Goal: Information Seeking & Learning: Learn about a topic

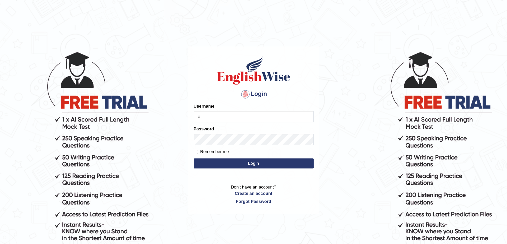
type input "ajnconcept"
click at [241, 160] on button "Login" at bounding box center [254, 163] width 120 height 10
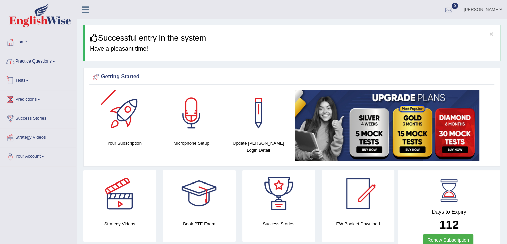
click at [54, 61] on link "Practice Questions" at bounding box center [38, 60] width 76 height 17
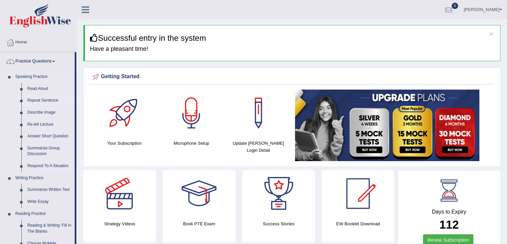
click at [47, 100] on link "Repeat Sentence" at bounding box center [49, 100] width 50 height 12
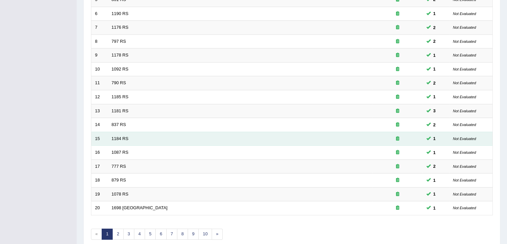
scroll to position [196, 0]
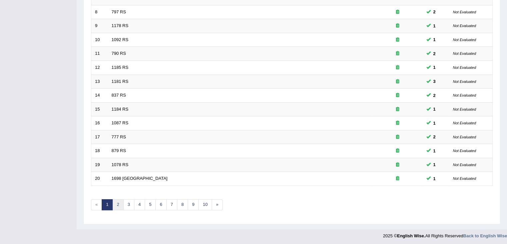
click at [116, 203] on link "2" at bounding box center [117, 204] width 11 height 11
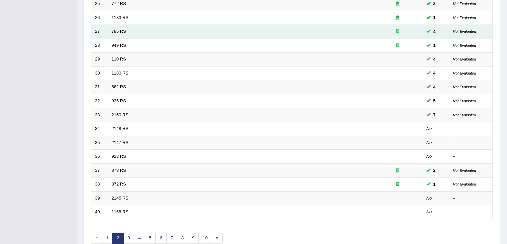
scroll to position [167, 0]
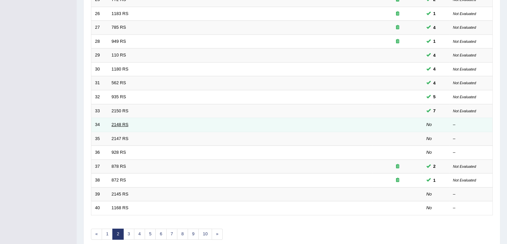
click at [125, 124] on link "2148 RS" at bounding box center [120, 124] width 17 height 5
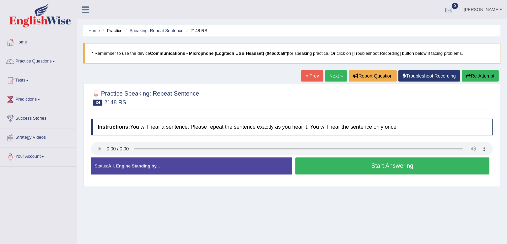
click at [320, 167] on button "Start Answering" at bounding box center [393, 165] width 195 height 17
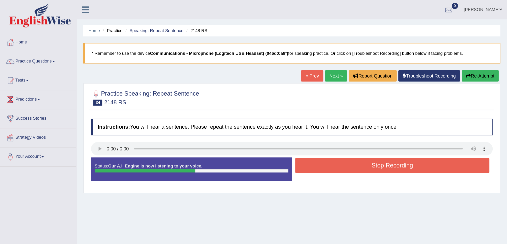
click at [332, 172] on div "Stop Recording" at bounding box center [392, 165] width 201 height 17
click at [335, 167] on button "Stop Recording" at bounding box center [393, 164] width 195 height 15
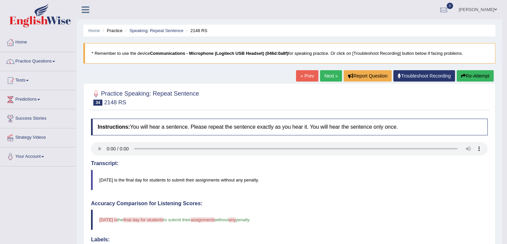
click at [477, 75] on button "Re-Attempt" at bounding box center [475, 75] width 37 height 11
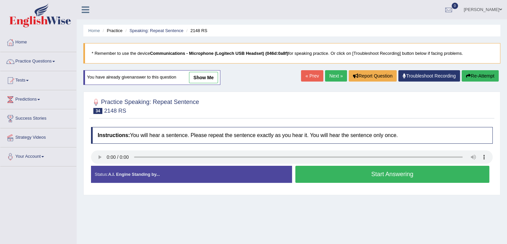
scroll to position [67, 0]
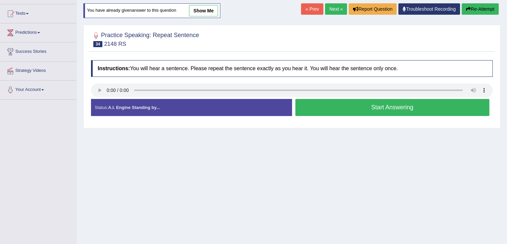
click at [347, 112] on button "Start Answering" at bounding box center [393, 107] width 195 height 17
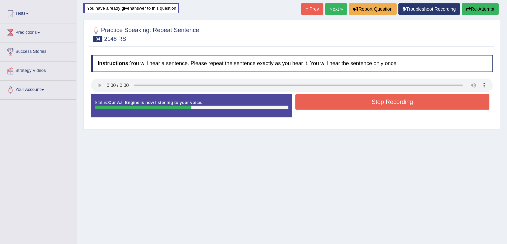
click at [340, 102] on button "Stop Recording" at bounding box center [393, 101] width 195 height 15
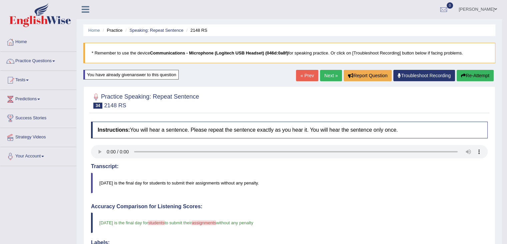
scroll to position [0, 0]
click at [473, 76] on button "Re-Attempt" at bounding box center [475, 75] width 37 height 11
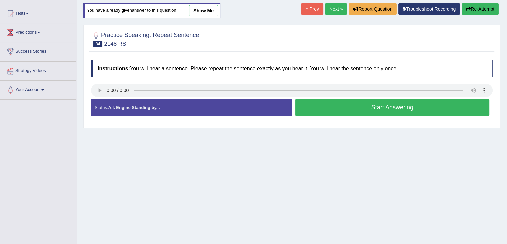
click at [352, 111] on button "Start Answering" at bounding box center [393, 107] width 195 height 17
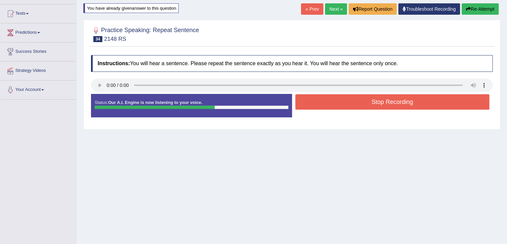
click at [356, 105] on button "Stop Recording" at bounding box center [393, 101] width 195 height 15
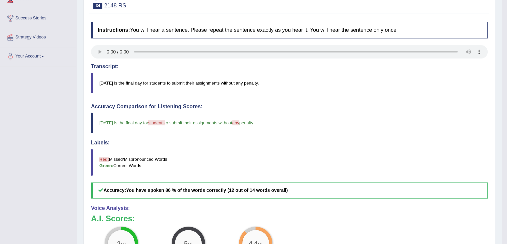
scroll to position [67, 0]
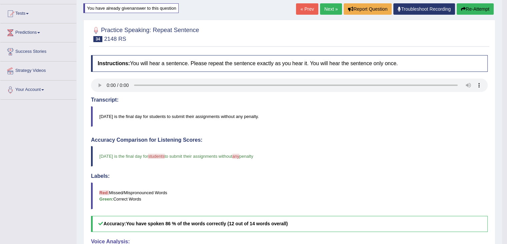
click at [473, 10] on button "Re-Attempt" at bounding box center [475, 8] width 37 height 11
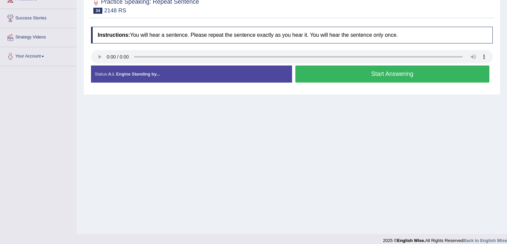
click at [346, 77] on button "Start Answering" at bounding box center [393, 73] width 195 height 17
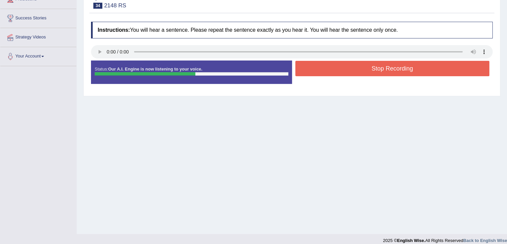
click at [360, 70] on button "Stop Recording" at bounding box center [393, 68] width 195 height 15
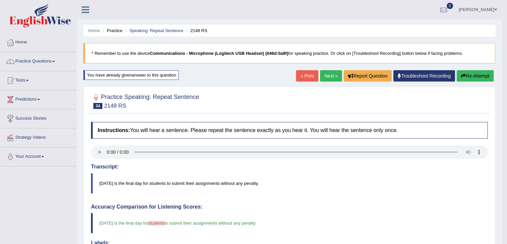
click at [324, 76] on link "Next »" at bounding box center [331, 75] width 22 height 11
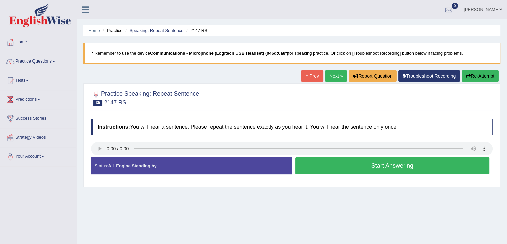
click at [342, 165] on button "Start Answering" at bounding box center [393, 165] width 195 height 17
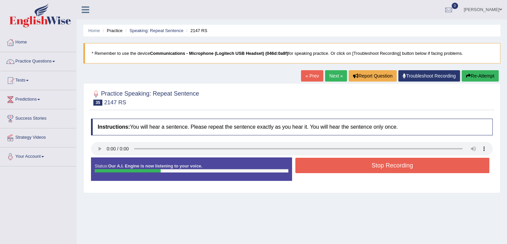
click at [340, 163] on button "Stop Recording" at bounding box center [393, 164] width 195 height 15
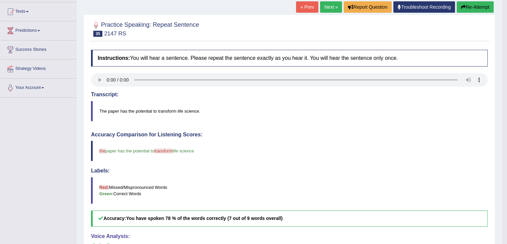
scroll to position [67, 0]
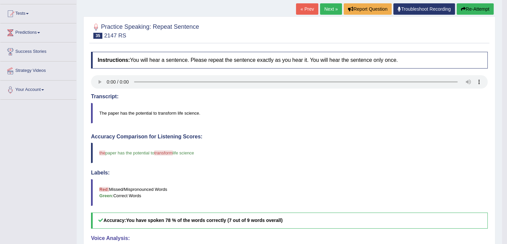
click at [476, 11] on button "Re-Attempt" at bounding box center [475, 8] width 37 height 11
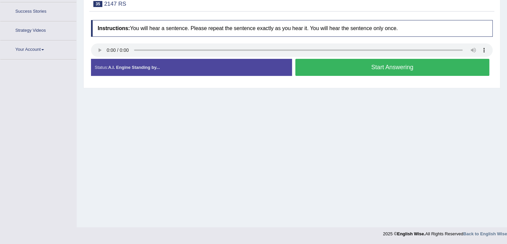
scroll to position [107, 0]
click at [360, 70] on button "Start Answering" at bounding box center [393, 67] width 195 height 17
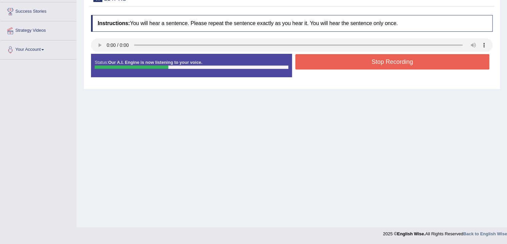
click at [360, 66] on button "Stop Recording" at bounding box center [393, 61] width 195 height 15
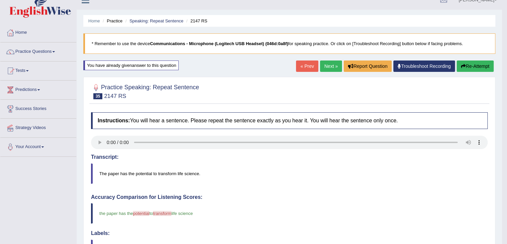
scroll to position [7, 0]
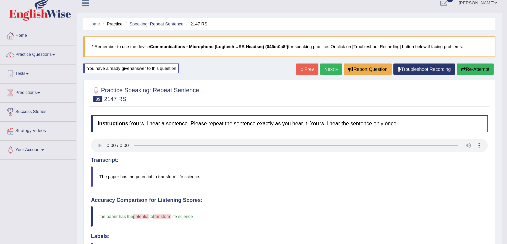
click at [472, 67] on button "Re-Attempt" at bounding box center [475, 68] width 37 height 11
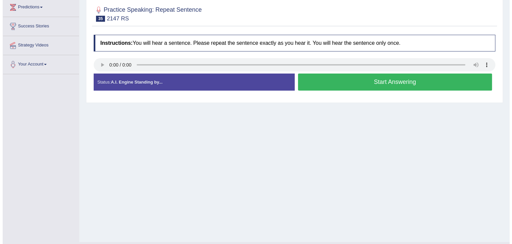
scroll to position [40, 0]
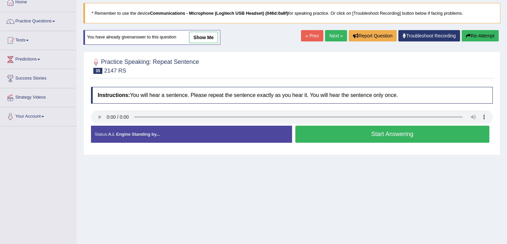
click at [346, 130] on button "Start Answering" at bounding box center [393, 133] width 195 height 17
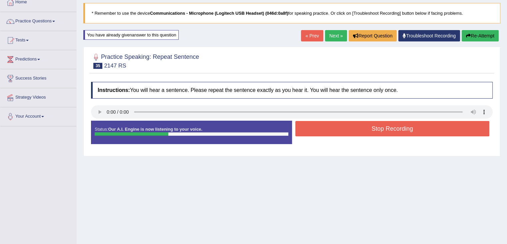
click at [358, 128] on button "Stop Recording" at bounding box center [393, 128] width 195 height 15
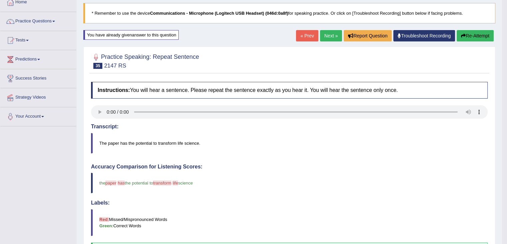
click at [467, 35] on button "Re-Attempt" at bounding box center [475, 35] width 37 height 11
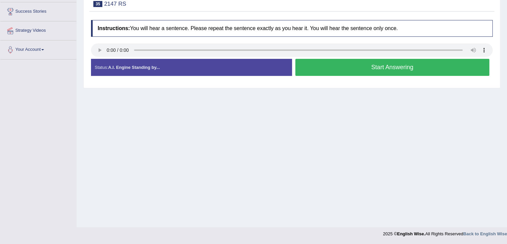
click at [364, 66] on button "Start Answering" at bounding box center [393, 67] width 195 height 17
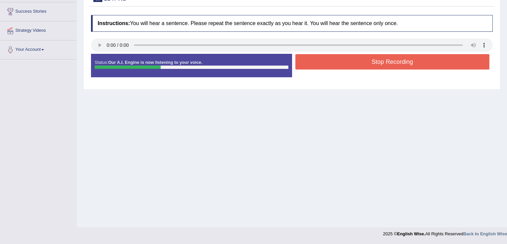
click at [362, 62] on button "Stop Recording" at bounding box center [393, 61] width 195 height 15
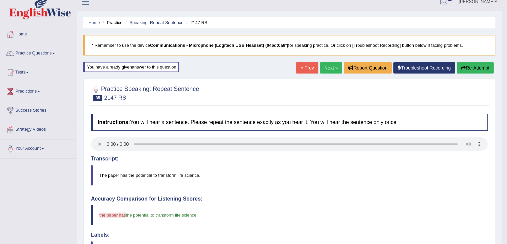
scroll to position [7, 0]
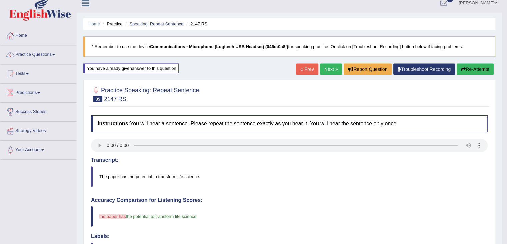
click at [468, 65] on button "Re-Attempt" at bounding box center [475, 68] width 37 height 11
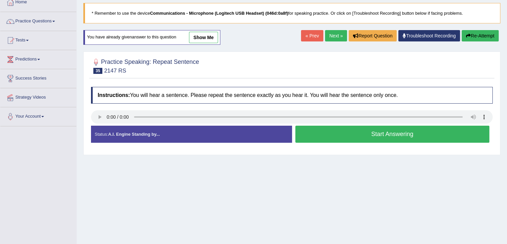
click at [378, 138] on button "Start Answering" at bounding box center [393, 133] width 195 height 17
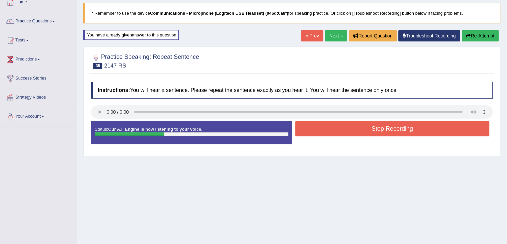
click at [358, 125] on button "Stop Recording" at bounding box center [393, 128] width 195 height 15
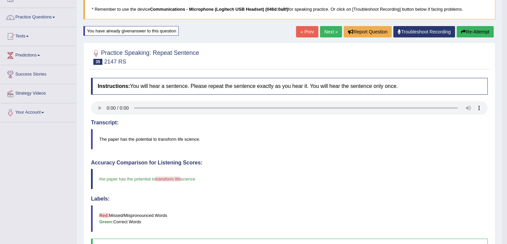
scroll to position [40, 0]
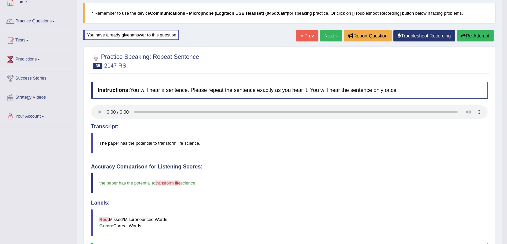
click at [468, 36] on button "Re-Attempt" at bounding box center [475, 35] width 37 height 11
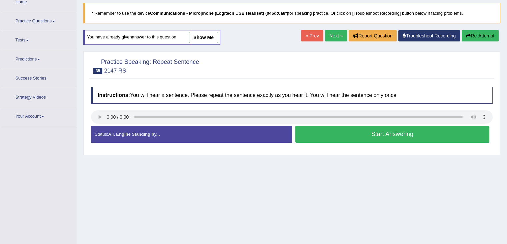
scroll to position [40, 0]
click at [369, 131] on button "Start Answering" at bounding box center [393, 133] width 195 height 17
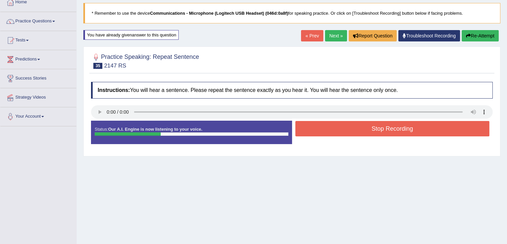
click at [373, 126] on button "Stop Recording" at bounding box center [393, 128] width 195 height 15
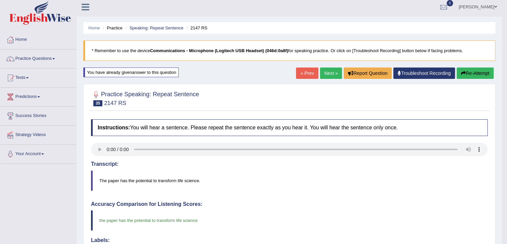
scroll to position [0, 0]
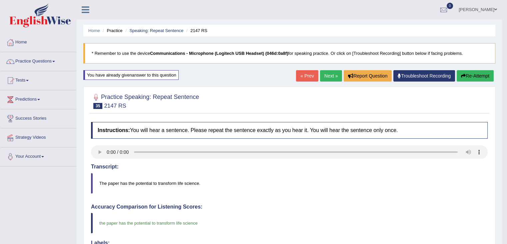
click at [331, 75] on link "Next »" at bounding box center [331, 75] width 22 height 11
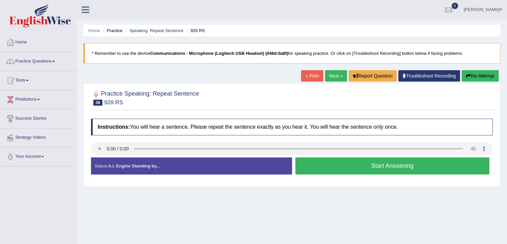
click at [348, 170] on button "Start Answering" at bounding box center [393, 165] width 195 height 17
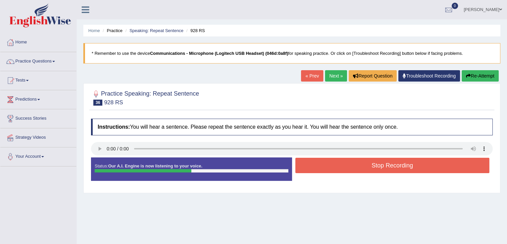
click at [368, 167] on button "Stop Recording" at bounding box center [393, 164] width 195 height 15
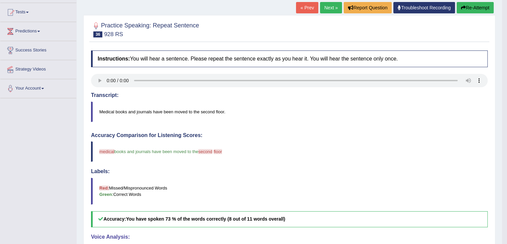
scroll to position [67, 0]
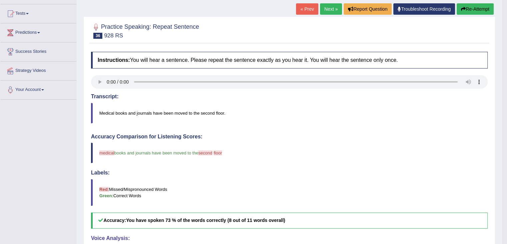
click at [470, 8] on button "Re-Attempt" at bounding box center [475, 8] width 37 height 11
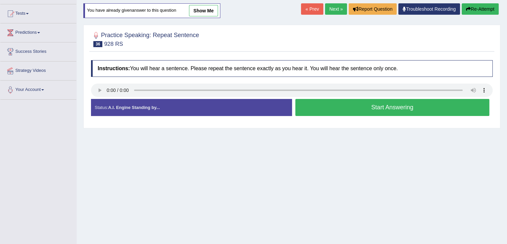
click at [387, 107] on button "Start Answering" at bounding box center [393, 107] width 195 height 17
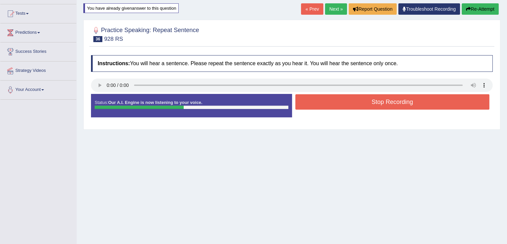
click at [377, 105] on button "Stop Recording" at bounding box center [393, 101] width 195 height 15
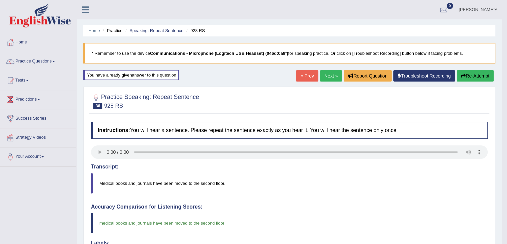
click at [330, 76] on link "Next »" at bounding box center [331, 75] width 22 height 11
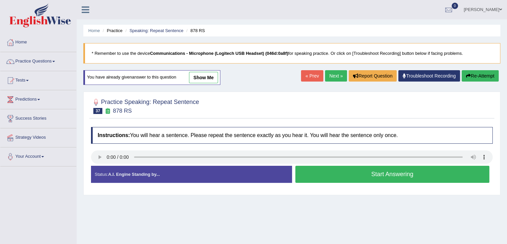
click at [404, 175] on button "Start Answering" at bounding box center [393, 173] width 195 height 17
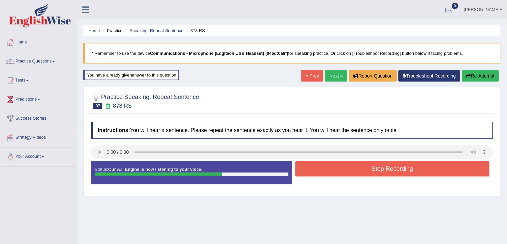
click at [330, 170] on button "Stop Recording" at bounding box center [393, 168] width 195 height 15
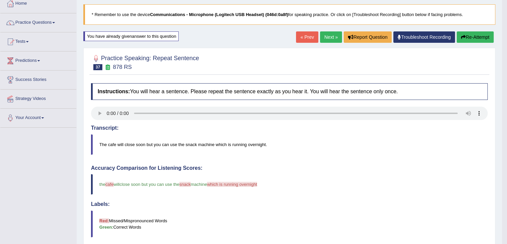
scroll to position [33, 0]
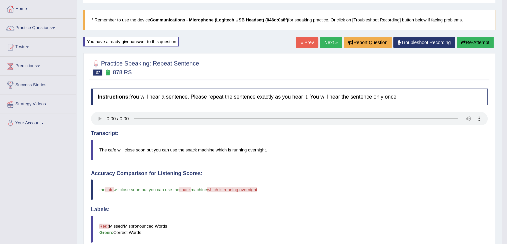
click at [463, 45] on button "Re-Attempt" at bounding box center [475, 42] width 37 height 11
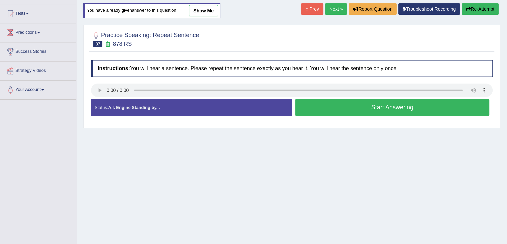
click at [371, 110] on button "Start Answering" at bounding box center [393, 107] width 195 height 17
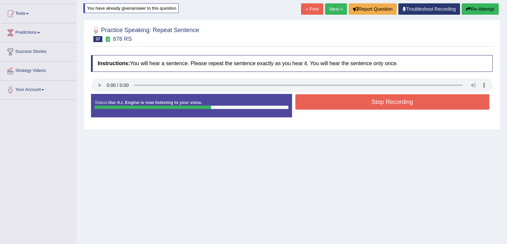
click at [387, 107] on button "Stop Recording" at bounding box center [393, 101] width 195 height 15
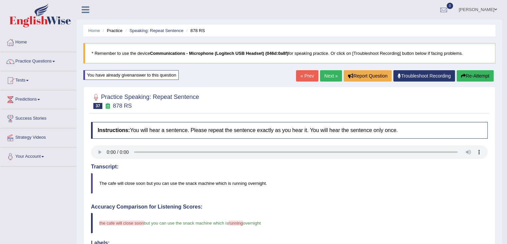
click at [474, 78] on button "Re-Attempt" at bounding box center [475, 75] width 37 height 11
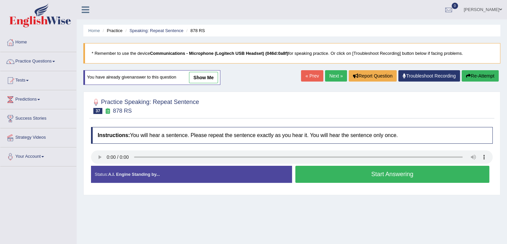
click at [361, 175] on button "Start Answering" at bounding box center [393, 173] width 195 height 17
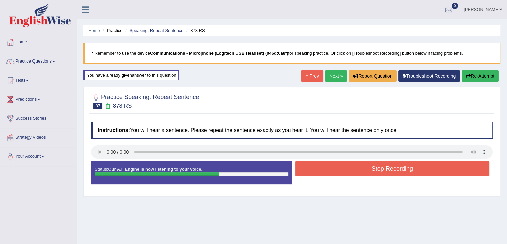
click at [382, 171] on button "Stop Recording" at bounding box center [393, 168] width 195 height 15
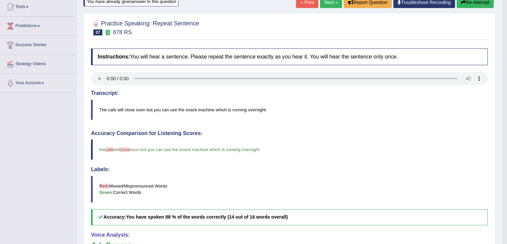
scroll to position [67, 0]
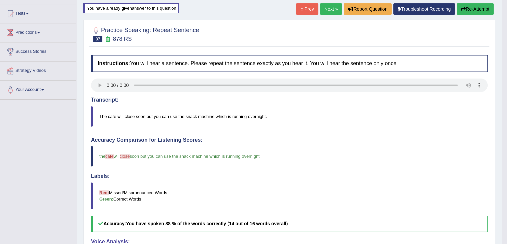
click at [474, 10] on button "Re-Attempt" at bounding box center [475, 8] width 37 height 11
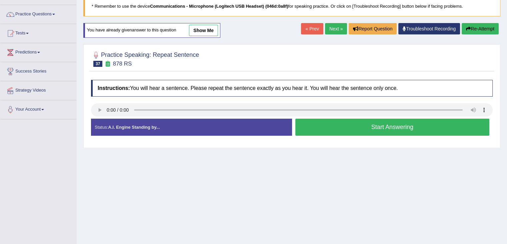
scroll to position [33, 0]
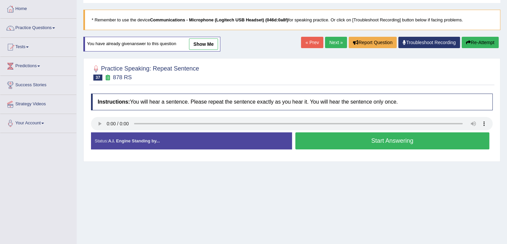
click at [365, 137] on button "Start Answering" at bounding box center [393, 140] width 195 height 17
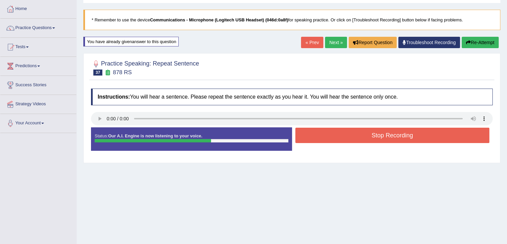
click at [355, 140] on button "Stop Recording" at bounding box center [393, 134] width 195 height 15
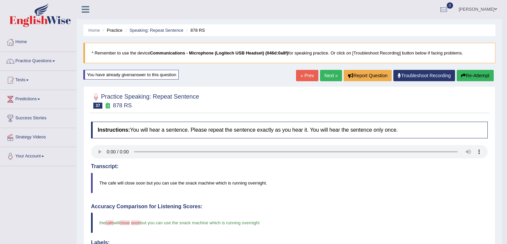
scroll to position [0, 0]
click at [470, 77] on button "Re-Attempt" at bounding box center [475, 75] width 37 height 11
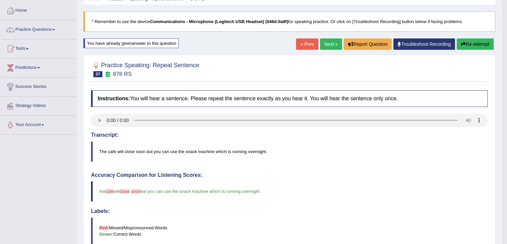
scroll to position [33, 0]
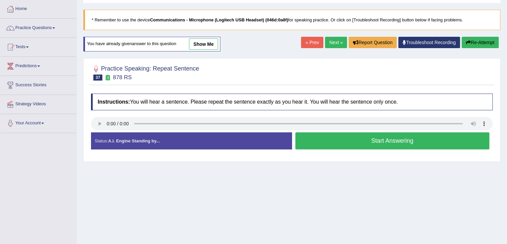
click at [341, 139] on button "Start Answering" at bounding box center [393, 140] width 195 height 17
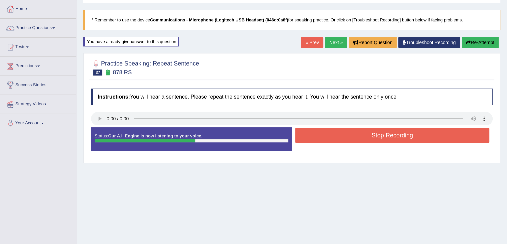
click at [335, 134] on button "Stop Recording" at bounding box center [393, 134] width 195 height 15
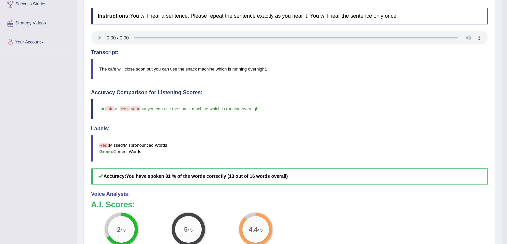
scroll to position [133, 0]
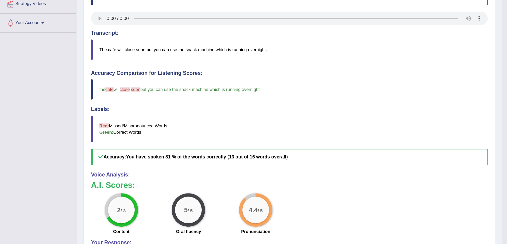
click at [110, 87] on span "cafe" at bounding box center [109, 89] width 8 height 5
click at [110, 88] on span "cafe" at bounding box center [109, 89] width 8 height 5
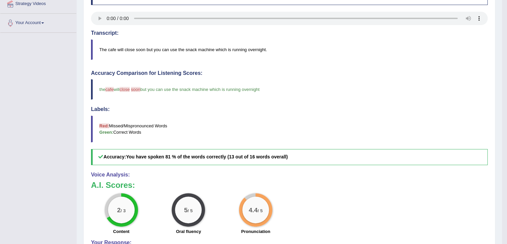
click at [110, 88] on span "cafe" at bounding box center [109, 89] width 8 height 5
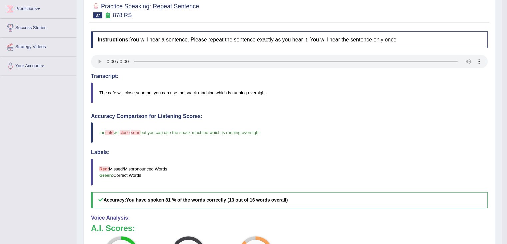
scroll to position [67, 0]
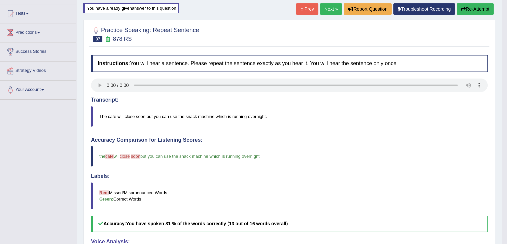
click at [472, 7] on button "Re-Attempt" at bounding box center [475, 8] width 37 height 11
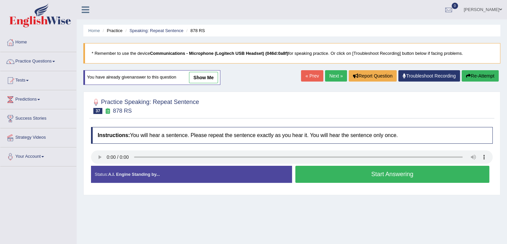
scroll to position [67, 0]
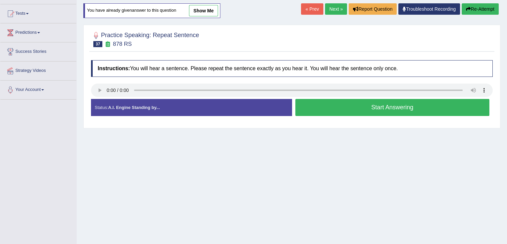
click at [347, 111] on button "Start Answering" at bounding box center [393, 107] width 195 height 17
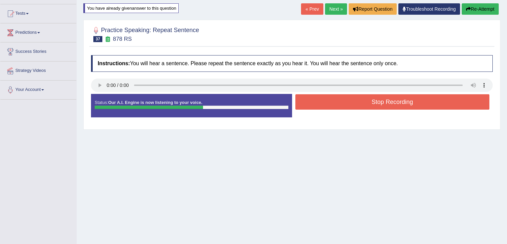
click at [331, 105] on button "Stop Recording" at bounding box center [393, 101] width 195 height 15
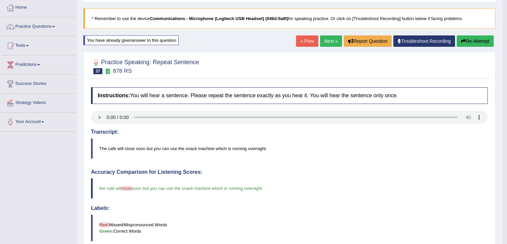
scroll to position [33, 0]
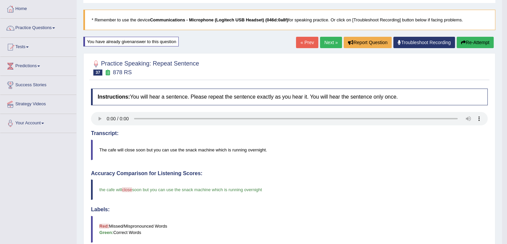
click at [469, 42] on button "Re-Attempt" at bounding box center [475, 42] width 37 height 11
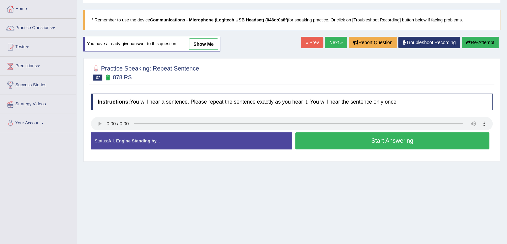
click at [376, 145] on button "Start Answering" at bounding box center [393, 140] width 195 height 17
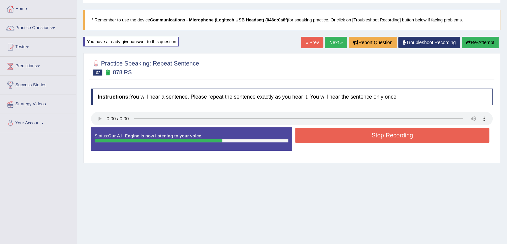
click at [347, 136] on button "Stop Recording" at bounding box center [393, 134] width 195 height 15
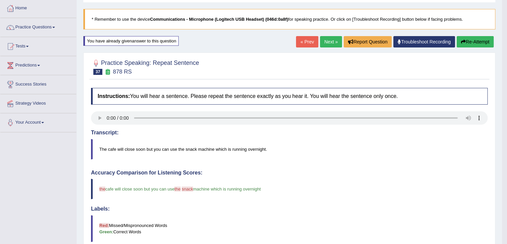
scroll to position [33, 0]
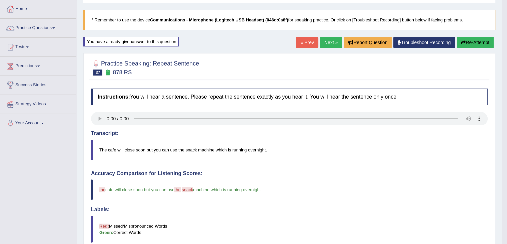
click at [467, 46] on button "Re-Attempt" at bounding box center [475, 42] width 37 height 11
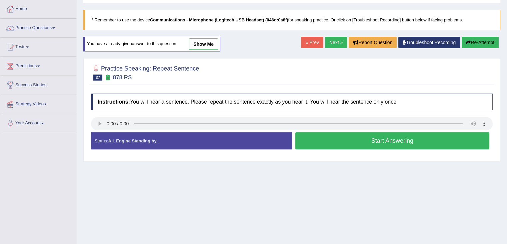
click at [321, 142] on button "Start Answering" at bounding box center [393, 140] width 195 height 17
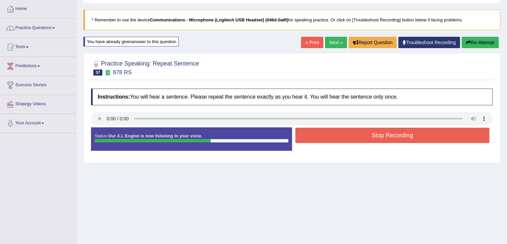
click at [324, 139] on button "Stop Recording" at bounding box center [393, 134] width 195 height 15
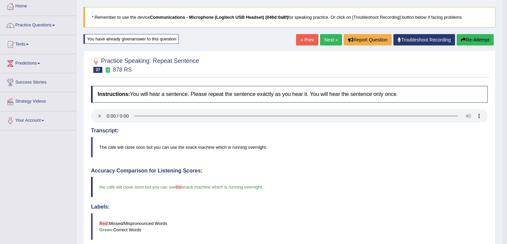
scroll to position [33, 0]
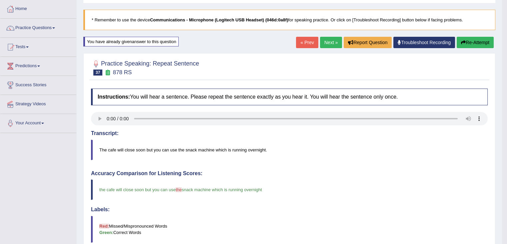
click at [326, 42] on link "Next »" at bounding box center [331, 42] width 22 height 11
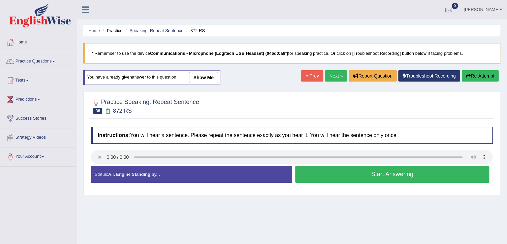
click at [352, 178] on button "Start Answering" at bounding box center [393, 173] width 195 height 17
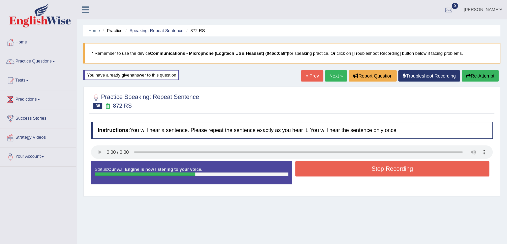
click at [363, 171] on button "Stop Recording" at bounding box center [393, 168] width 195 height 15
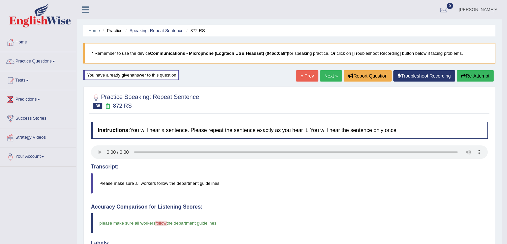
click at [465, 76] on button "Re-Attempt" at bounding box center [475, 75] width 37 height 11
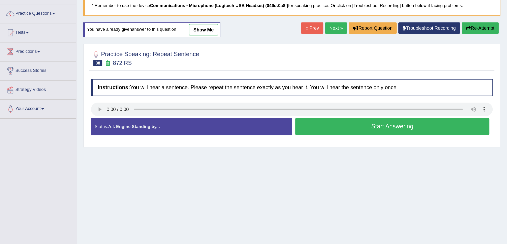
scroll to position [67, 0]
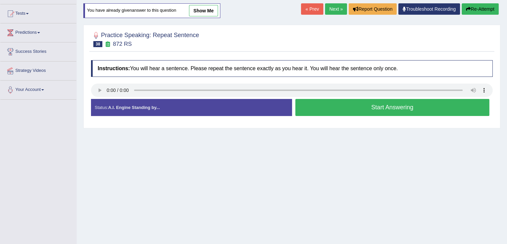
click at [353, 107] on button "Start Answering" at bounding box center [393, 107] width 195 height 17
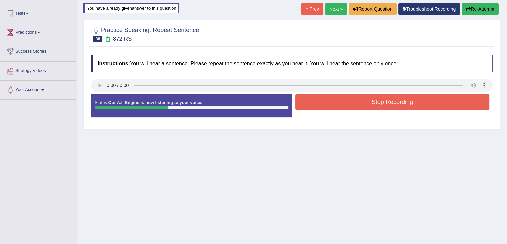
click at [369, 108] on button "Stop Recording" at bounding box center [393, 101] width 195 height 15
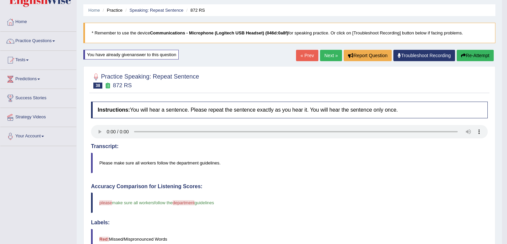
scroll to position [0, 0]
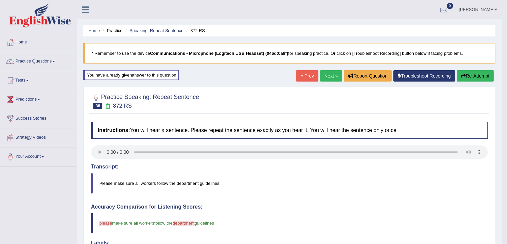
click at [468, 74] on button "Re-Attempt" at bounding box center [475, 75] width 37 height 11
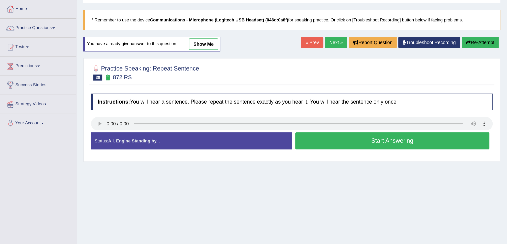
click at [335, 145] on button "Start Answering" at bounding box center [393, 140] width 195 height 17
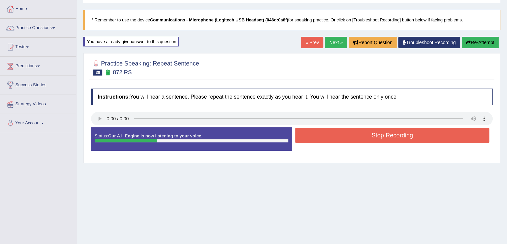
click at [351, 137] on button "Stop Recording" at bounding box center [393, 134] width 195 height 15
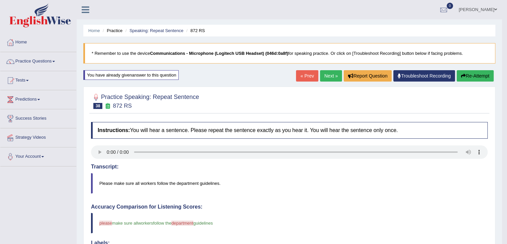
click at [476, 76] on button "Re-Attempt" at bounding box center [475, 75] width 37 height 11
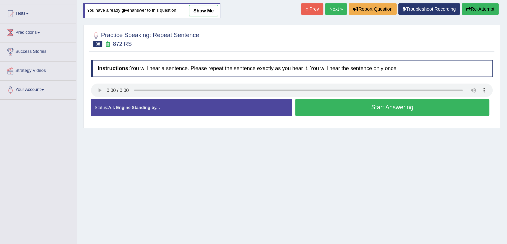
click at [369, 109] on button "Start Answering" at bounding box center [393, 107] width 195 height 17
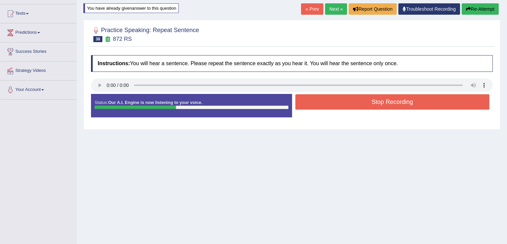
click at [375, 101] on button "Stop Recording" at bounding box center [393, 101] width 195 height 15
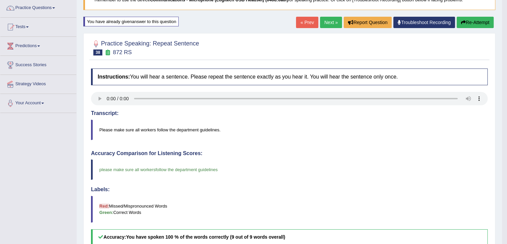
scroll to position [33, 0]
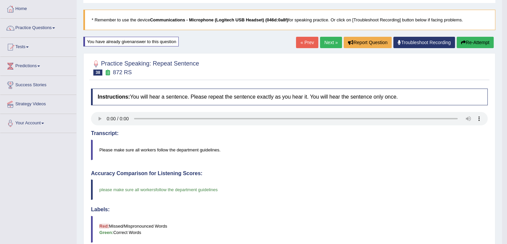
click at [326, 43] on link "Next »" at bounding box center [331, 42] width 22 height 11
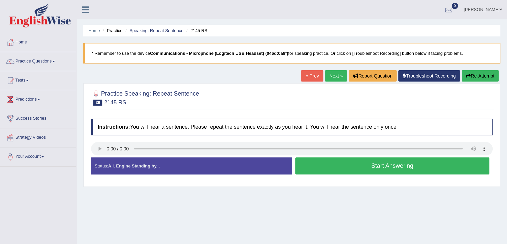
click at [355, 169] on button "Start Answering" at bounding box center [393, 165] width 195 height 17
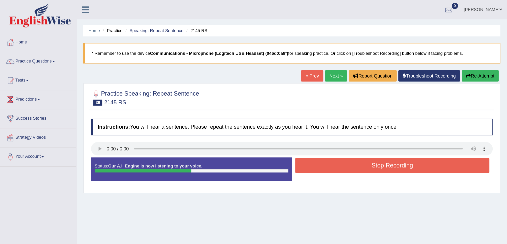
click at [364, 168] on button "Stop Recording" at bounding box center [393, 164] width 195 height 15
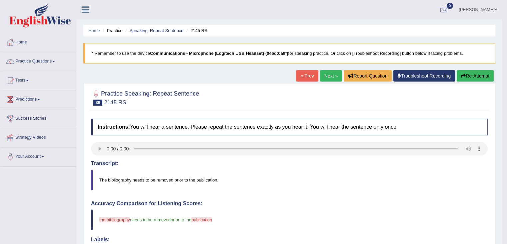
click at [475, 76] on button "Re-Attempt" at bounding box center [475, 75] width 37 height 11
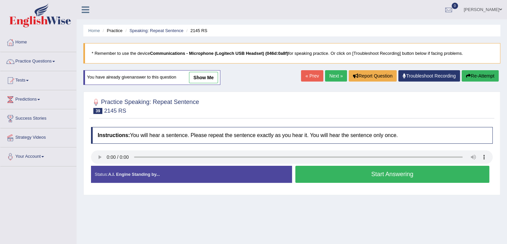
click at [361, 172] on button "Start Answering" at bounding box center [393, 173] width 195 height 17
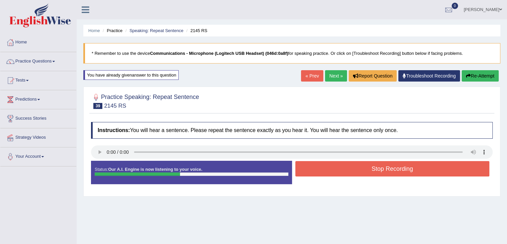
click at [367, 168] on button "Stop Recording" at bounding box center [393, 168] width 195 height 15
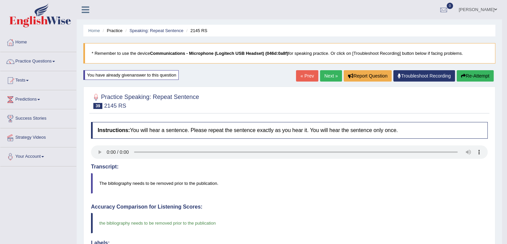
click at [328, 74] on link "Next »" at bounding box center [331, 75] width 22 height 11
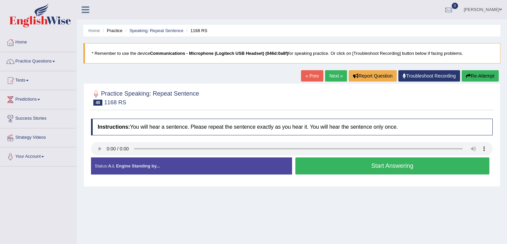
click at [334, 170] on button "Start Answering" at bounding box center [393, 165] width 195 height 17
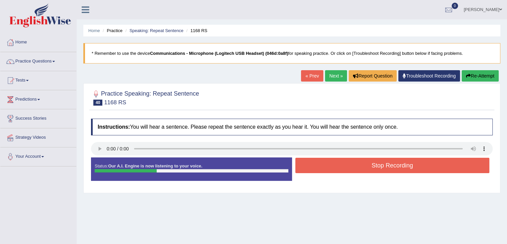
click at [344, 170] on button "Stop Recording" at bounding box center [393, 164] width 195 height 15
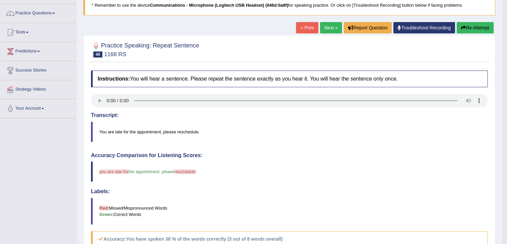
scroll to position [33, 0]
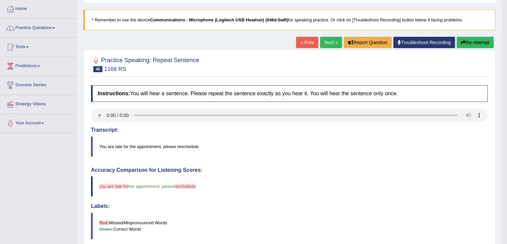
click at [472, 44] on button "Re-Attempt" at bounding box center [475, 42] width 37 height 11
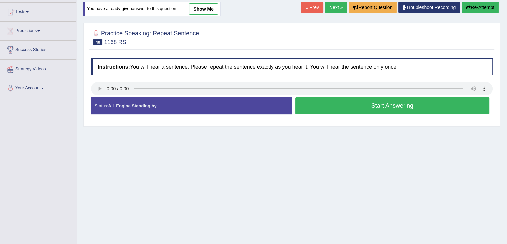
scroll to position [100, 0]
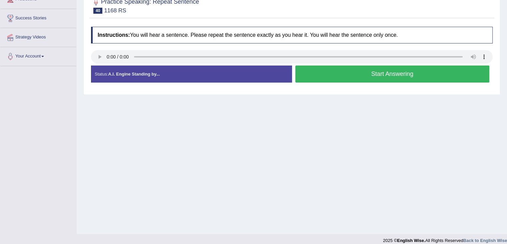
click at [347, 78] on button "Start Answering" at bounding box center [393, 73] width 195 height 17
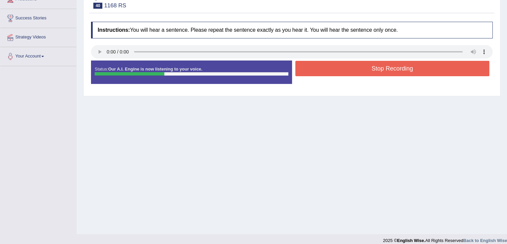
click at [351, 71] on button "Stop Recording" at bounding box center [393, 68] width 195 height 15
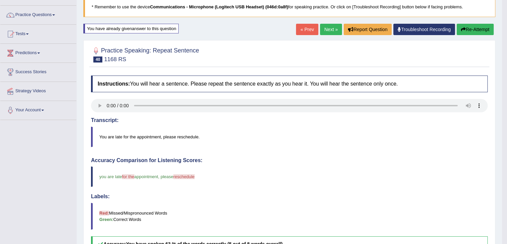
scroll to position [33, 0]
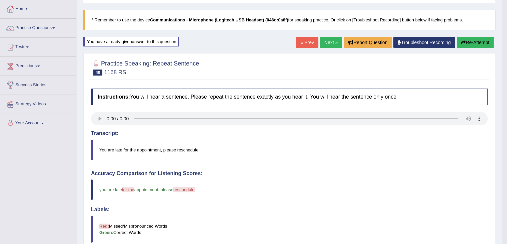
click at [461, 43] on icon "button" at bounding box center [463, 42] width 5 height 5
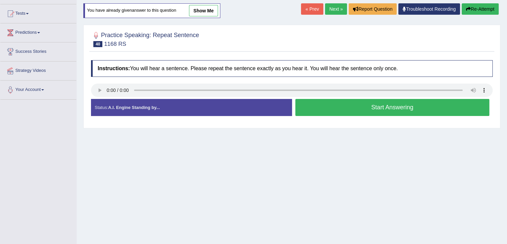
click at [329, 109] on button "Start Answering" at bounding box center [393, 107] width 195 height 17
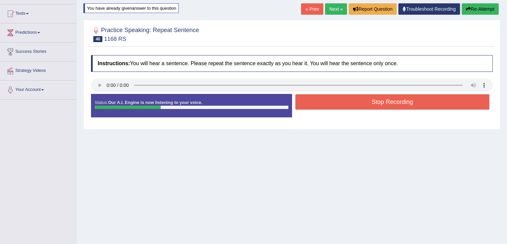
click at [329, 99] on button "Stop Recording" at bounding box center [393, 101] width 195 height 15
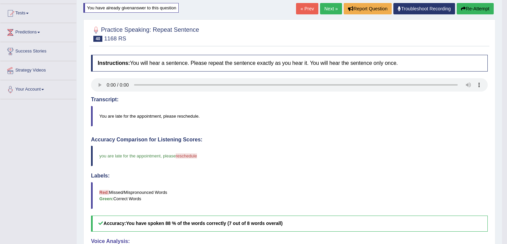
scroll to position [67, 0]
click at [470, 12] on button "Re-Attempt" at bounding box center [475, 8] width 37 height 11
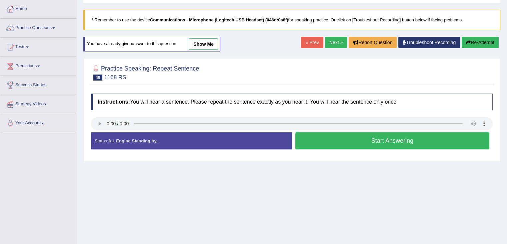
click at [321, 135] on button "Start Answering" at bounding box center [393, 140] width 195 height 17
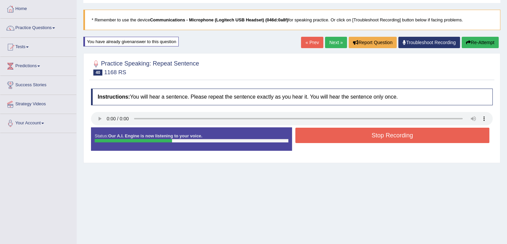
click at [327, 134] on button "Stop Recording" at bounding box center [393, 134] width 195 height 15
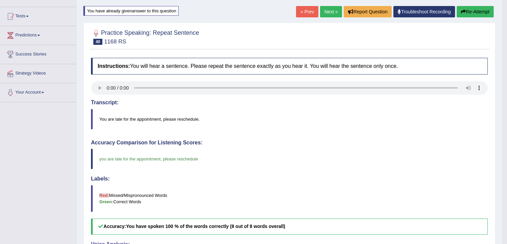
scroll to position [67, 0]
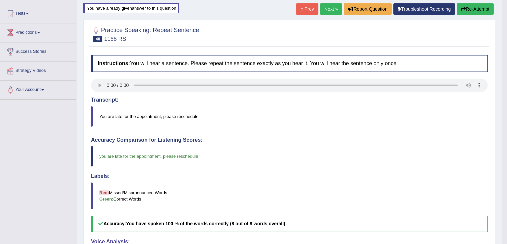
click at [323, 10] on link "Next »" at bounding box center [331, 8] width 22 height 11
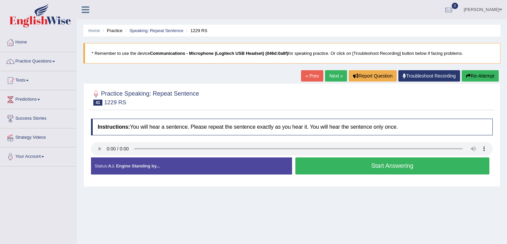
click at [339, 163] on button "Start Answering" at bounding box center [393, 165] width 195 height 17
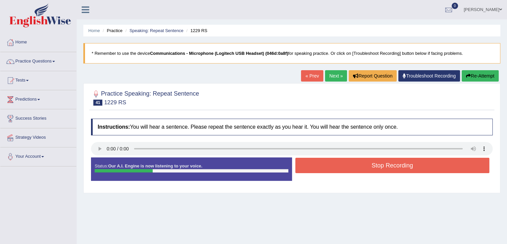
click at [335, 166] on button "Stop Recording" at bounding box center [393, 164] width 195 height 15
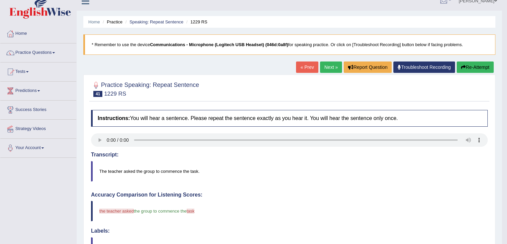
scroll to position [6, 0]
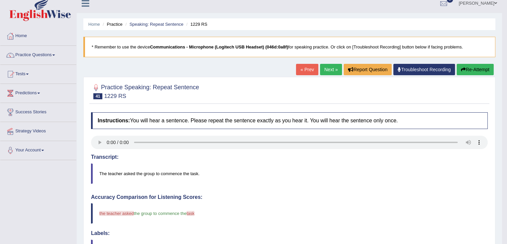
click at [474, 70] on button "Re-Attempt" at bounding box center [475, 69] width 37 height 11
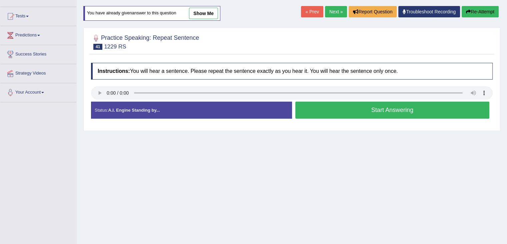
scroll to position [40, 0]
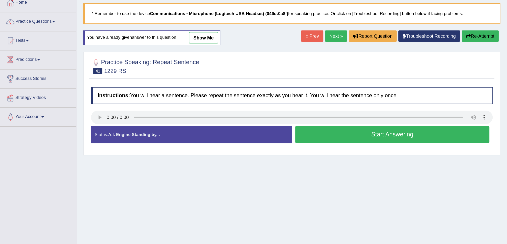
click at [347, 136] on button "Start Answering" at bounding box center [393, 134] width 195 height 17
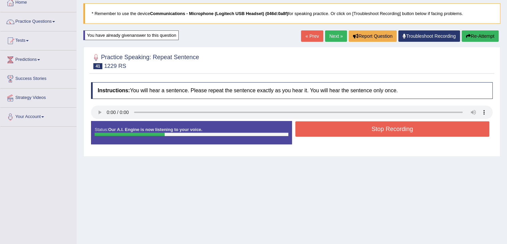
click at [339, 132] on button "Stop Recording" at bounding box center [393, 128] width 195 height 15
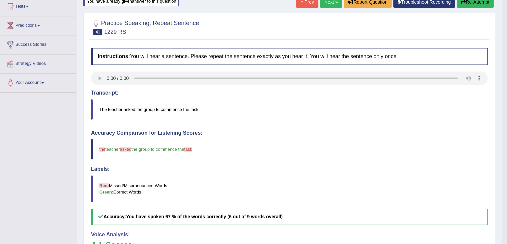
scroll to position [73, 0]
click at [471, 4] on button "Re-Attempt" at bounding box center [475, 2] width 37 height 11
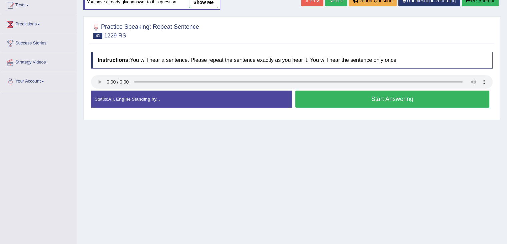
click at [344, 101] on button "Start Answering" at bounding box center [393, 98] width 195 height 17
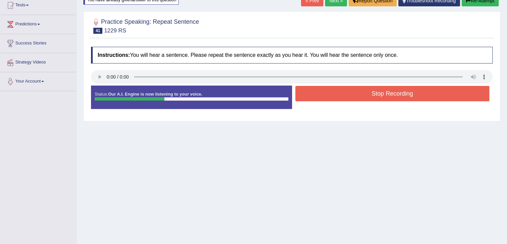
click at [329, 96] on button "Stop Recording" at bounding box center [393, 93] width 195 height 15
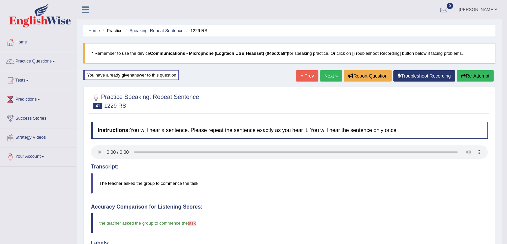
click at [472, 71] on button "Re-Attempt" at bounding box center [475, 75] width 37 height 11
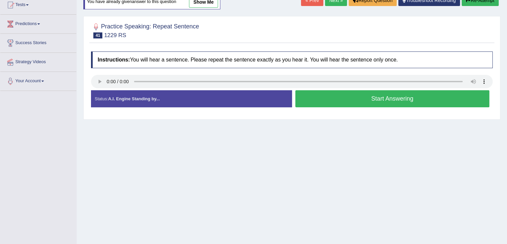
click at [352, 101] on button "Start Answering" at bounding box center [393, 98] width 195 height 17
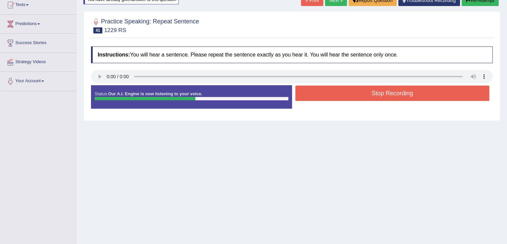
click at [371, 97] on button "Stop Recording" at bounding box center [393, 92] width 195 height 15
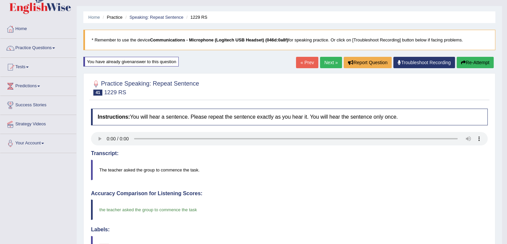
scroll to position [9, 0]
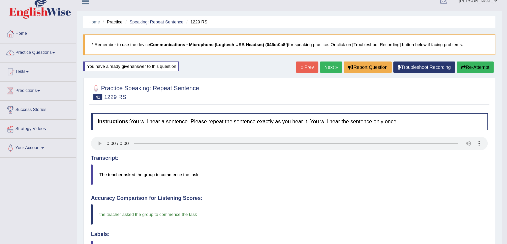
click at [476, 66] on button "Re-Attempt" at bounding box center [475, 66] width 37 height 11
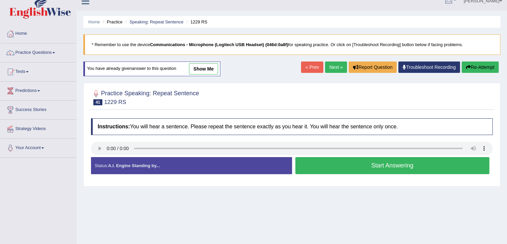
click at [350, 166] on button "Start Answering" at bounding box center [393, 165] width 195 height 17
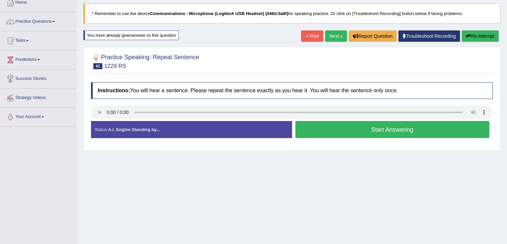
scroll to position [42, 0]
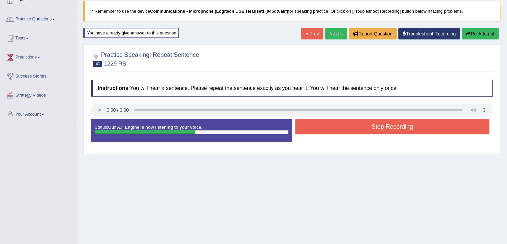
click at [409, 124] on button "Stop Recording" at bounding box center [393, 126] width 195 height 15
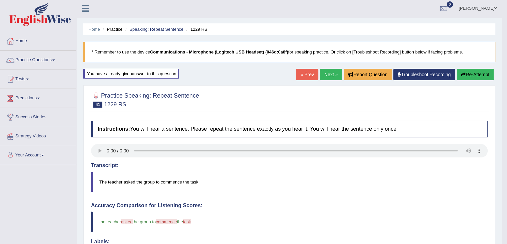
scroll to position [0, 0]
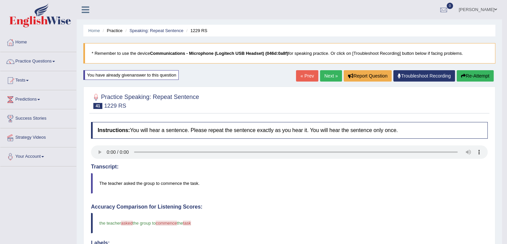
click at [467, 77] on button "Re-Attempt" at bounding box center [475, 75] width 37 height 11
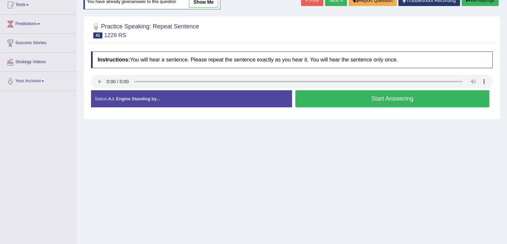
click at [367, 101] on button "Start Answering" at bounding box center [393, 98] width 195 height 17
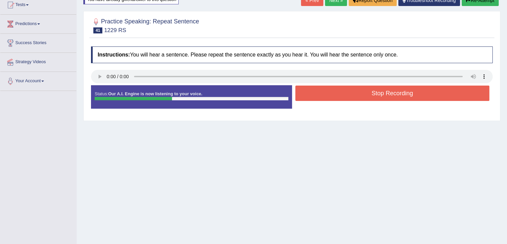
click at [374, 96] on button "Stop Recording" at bounding box center [393, 92] width 195 height 15
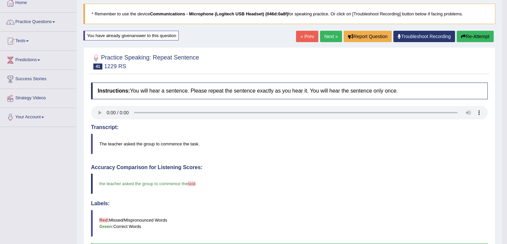
scroll to position [9, 0]
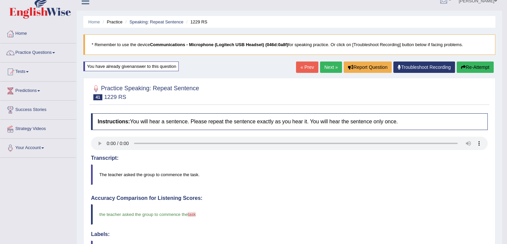
click at [475, 62] on button "Re-Attempt" at bounding box center [475, 66] width 37 height 11
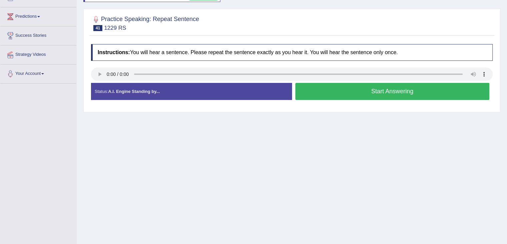
scroll to position [83, 0]
click at [369, 94] on button "Start Answering" at bounding box center [393, 91] width 195 height 17
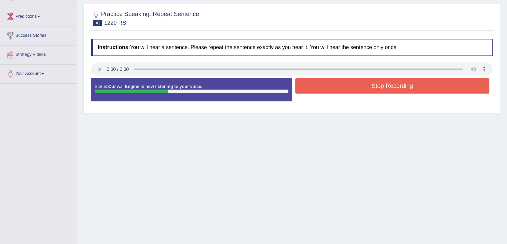
click at [358, 90] on button "Stop Recording" at bounding box center [393, 85] width 195 height 15
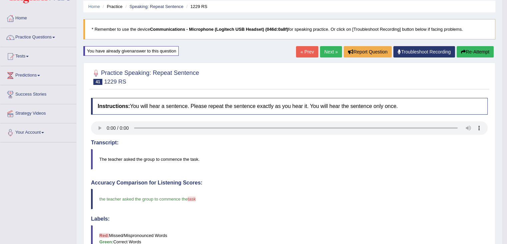
scroll to position [0, 0]
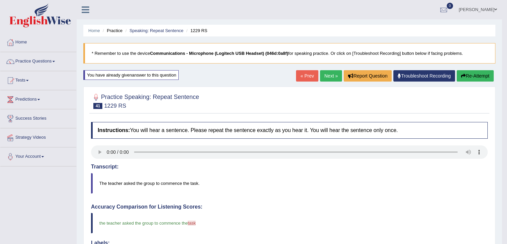
click at [463, 76] on icon "button" at bounding box center [463, 75] width 5 height 5
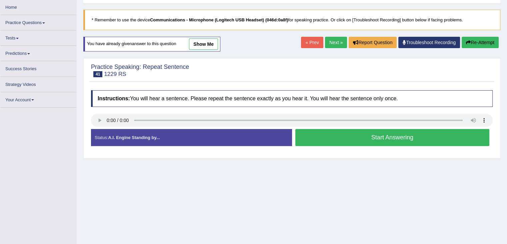
click at [343, 137] on button "Start Answering" at bounding box center [393, 137] width 195 height 17
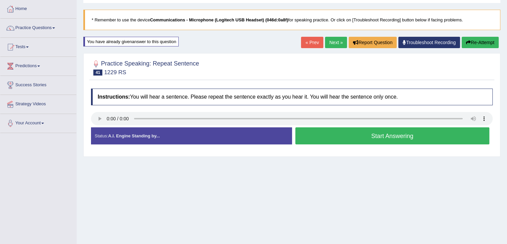
click at [356, 136] on button "Start Answering" at bounding box center [393, 135] width 195 height 17
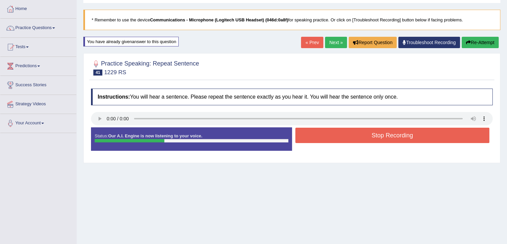
click at [370, 134] on button "Stop Recording" at bounding box center [393, 134] width 195 height 15
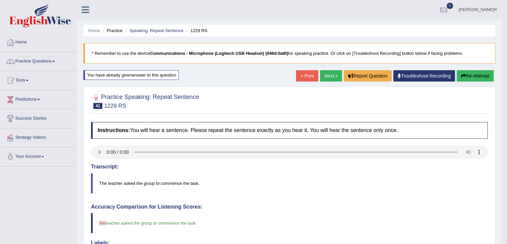
click at [327, 71] on link "Next »" at bounding box center [331, 75] width 22 height 11
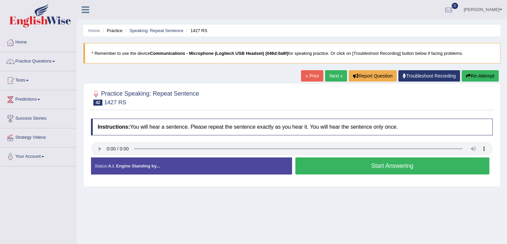
click at [344, 170] on button "Start Answering" at bounding box center [393, 165] width 195 height 17
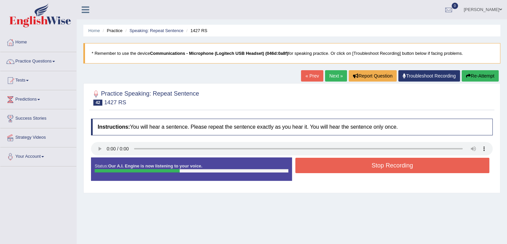
click at [348, 166] on button "Stop Recording" at bounding box center [393, 164] width 195 height 15
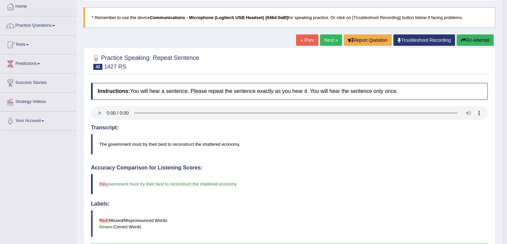
scroll to position [33, 0]
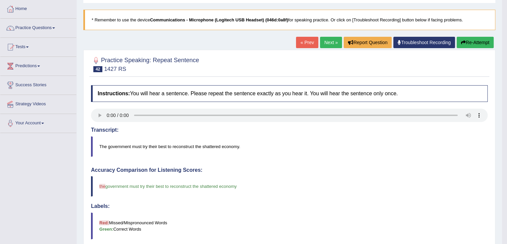
click at [324, 44] on link "Next »" at bounding box center [331, 42] width 22 height 11
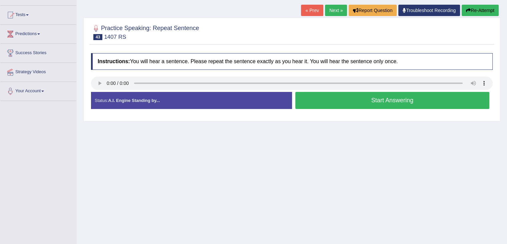
scroll to position [67, 0]
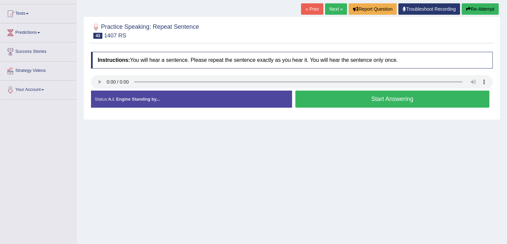
click at [336, 104] on button "Start Answering" at bounding box center [393, 98] width 195 height 17
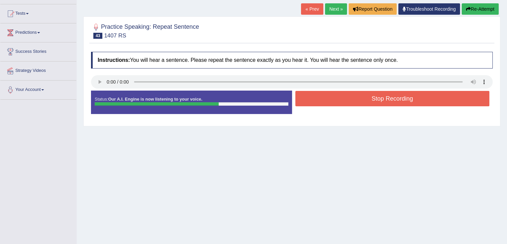
click at [338, 103] on button "Stop Recording" at bounding box center [393, 98] width 195 height 15
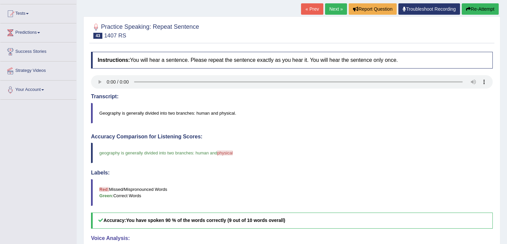
click at [479, 10] on button "Re-Attempt" at bounding box center [480, 8] width 37 height 11
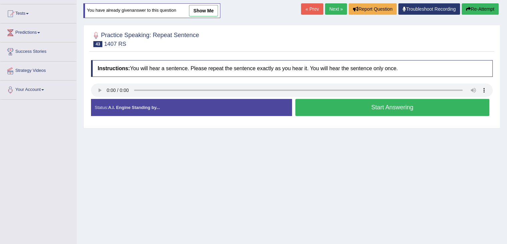
click at [389, 107] on button "Start Answering" at bounding box center [393, 107] width 195 height 17
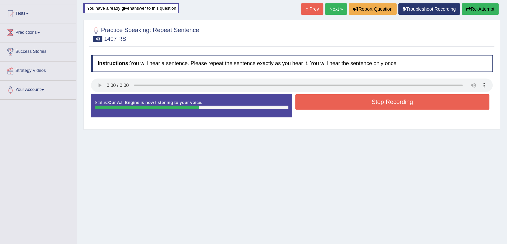
click at [395, 99] on button "Stop Recording" at bounding box center [393, 101] width 195 height 15
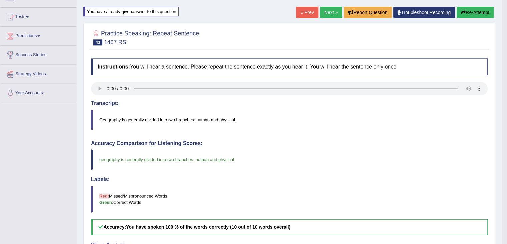
scroll to position [33, 0]
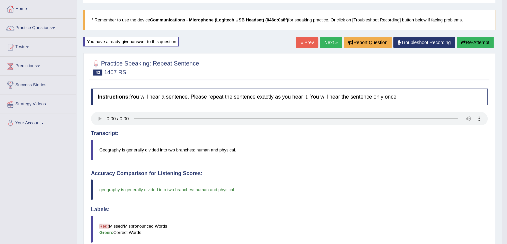
click at [475, 33] on div "Home Practice Speaking: Repeat Sentence 1407 RS * Remember to use the device Co…" at bounding box center [290, 186] width 426 height 438
click at [475, 40] on button "Re-Attempt" at bounding box center [475, 42] width 37 height 11
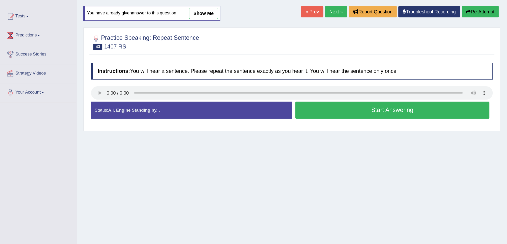
scroll to position [67, 0]
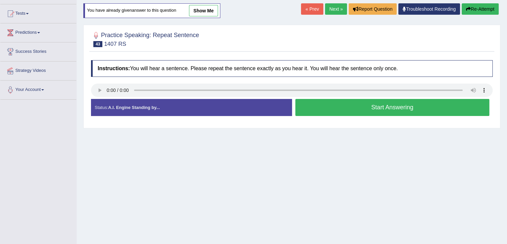
click at [375, 109] on button "Start Answering" at bounding box center [393, 107] width 195 height 17
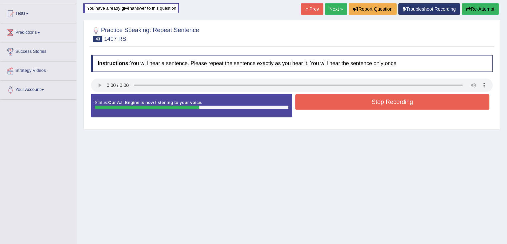
click at [308, 7] on link "« Prev" at bounding box center [312, 8] width 22 height 11
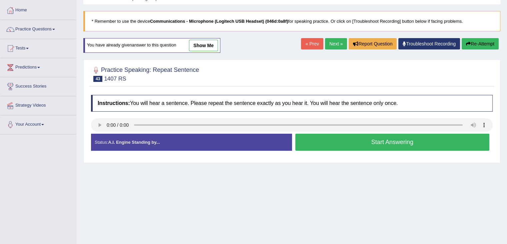
scroll to position [33, 0]
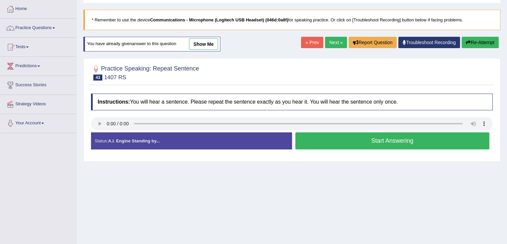
click at [377, 144] on button "Start Answering" at bounding box center [393, 140] width 195 height 17
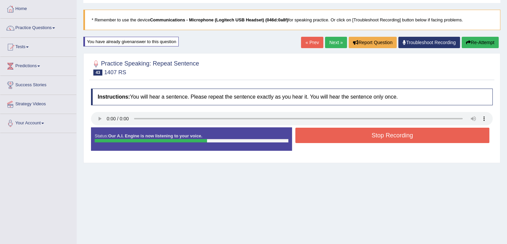
click at [408, 139] on button "Stop Recording" at bounding box center [393, 134] width 195 height 15
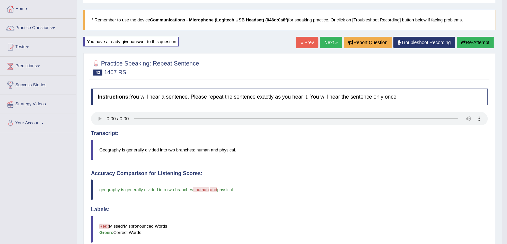
click at [473, 46] on button "Re-Attempt" at bounding box center [475, 42] width 37 height 11
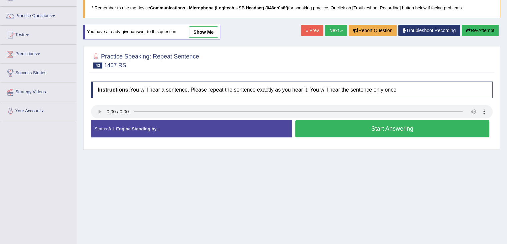
scroll to position [67, 0]
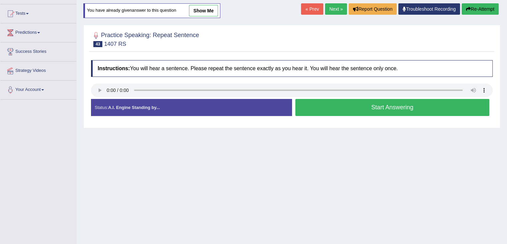
click at [391, 110] on button "Start Answering" at bounding box center [393, 107] width 195 height 17
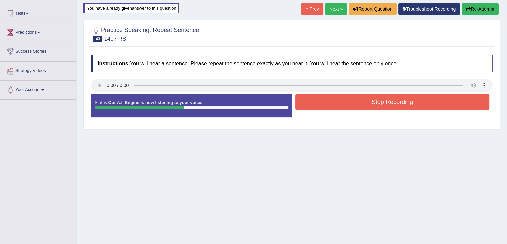
click at [313, 11] on link "« Prev" at bounding box center [312, 8] width 22 height 11
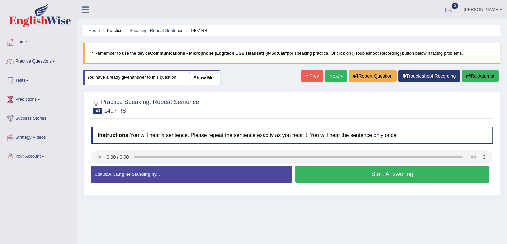
click at [372, 172] on button "Start Answering" at bounding box center [393, 173] width 195 height 17
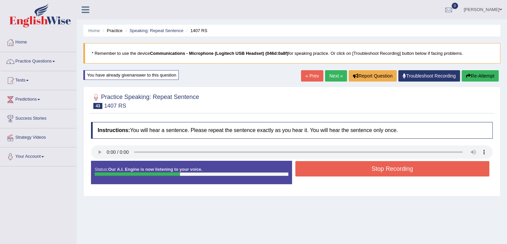
click at [386, 172] on button "Stop Recording" at bounding box center [393, 168] width 195 height 15
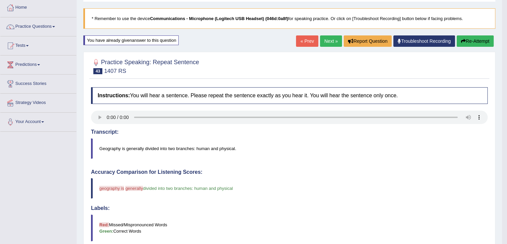
scroll to position [33, 0]
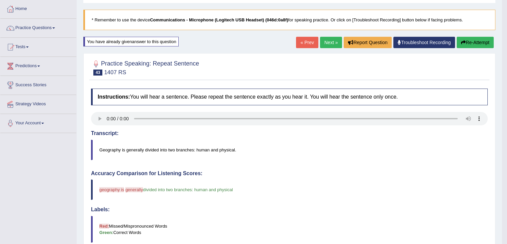
click at [476, 42] on button "Re-Attempt" at bounding box center [475, 42] width 37 height 11
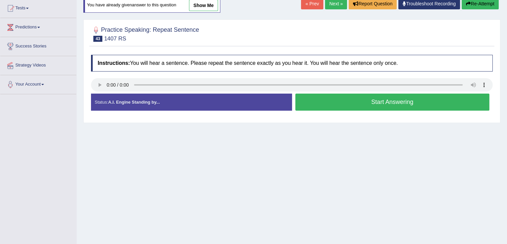
click at [357, 106] on button "Start Answering" at bounding box center [393, 101] width 195 height 17
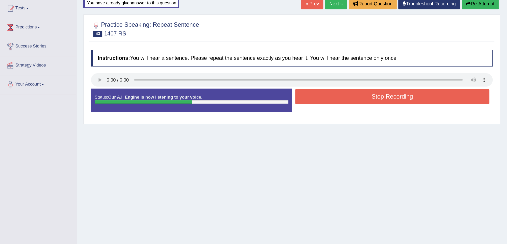
click at [327, 102] on button "Stop Recording" at bounding box center [393, 96] width 195 height 15
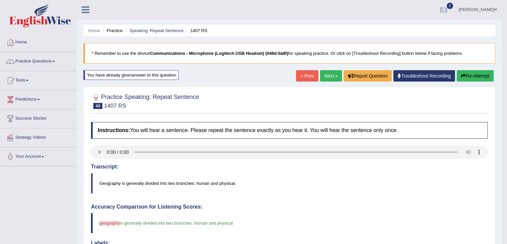
click at [327, 75] on link "Next »" at bounding box center [331, 75] width 22 height 11
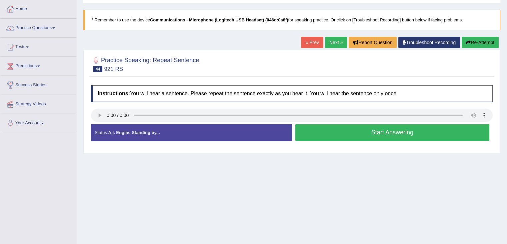
click at [332, 132] on button "Start Answering" at bounding box center [393, 132] width 195 height 17
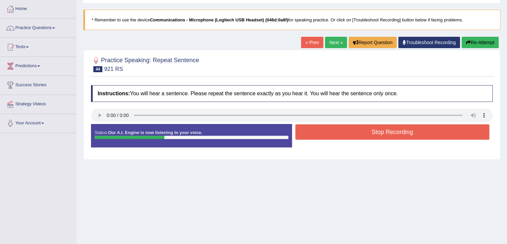
click at [332, 132] on button "Stop Recording" at bounding box center [393, 131] width 195 height 15
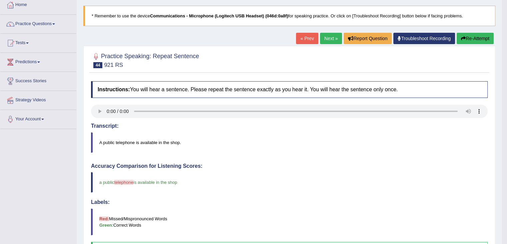
scroll to position [33, 0]
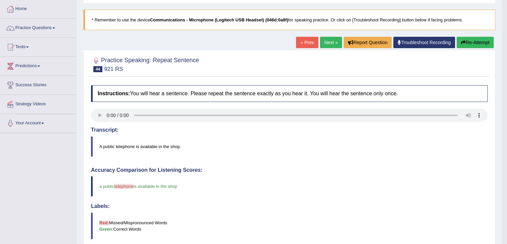
click at [475, 41] on button "Re-Attempt" at bounding box center [475, 42] width 37 height 11
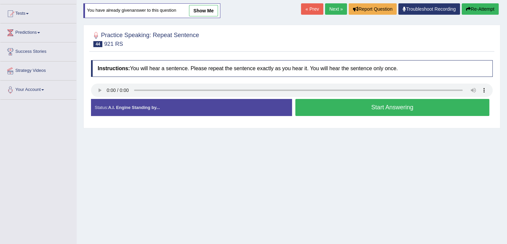
click at [366, 109] on button "Start Answering" at bounding box center [393, 107] width 195 height 17
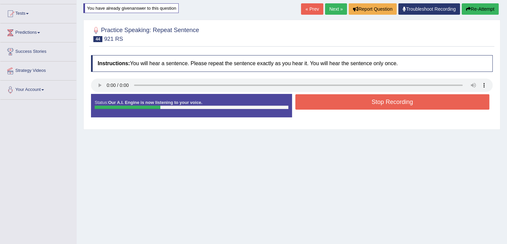
click at [347, 104] on button "Stop Recording" at bounding box center [393, 101] width 195 height 15
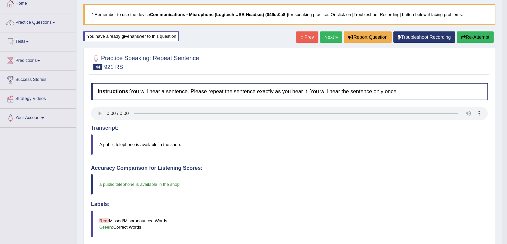
scroll to position [33, 0]
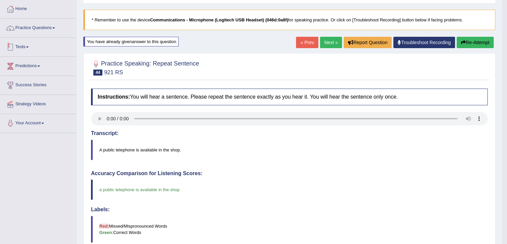
click at [31, 45] on link "Tests" at bounding box center [38, 46] width 76 height 17
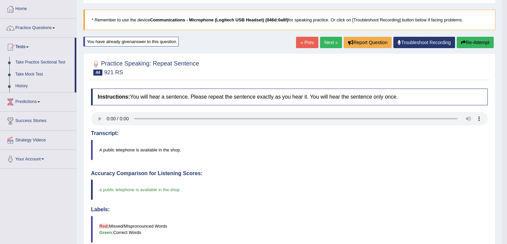
click at [38, 62] on link "Take Practice Sectional Test" at bounding box center [43, 62] width 62 height 12
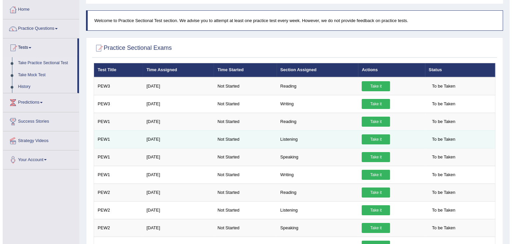
scroll to position [33, 0]
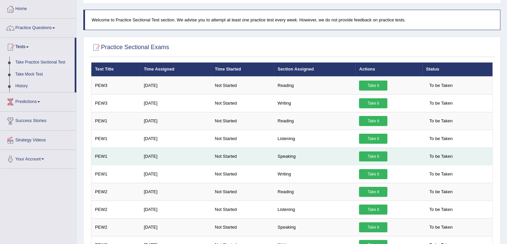
click at [368, 156] on link "Take it" at bounding box center [373, 156] width 28 height 10
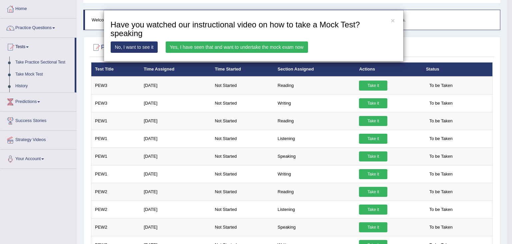
click at [195, 48] on link "Yes, I have seen that and want to undertake the mock exam now" at bounding box center [237, 46] width 142 height 11
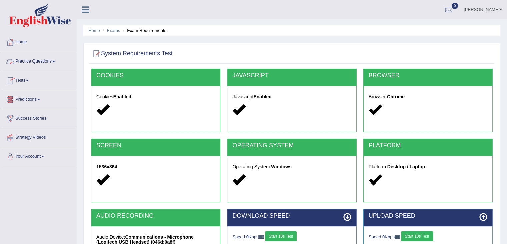
click at [57, 62] on link "Practice Questions" at bounding box center [38, 60] width 76 height 17
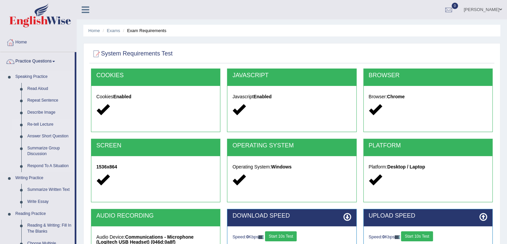
click at [46, 124] on link "Re-tell Lecture" at bounding box center [49, 124] width 50 height 12
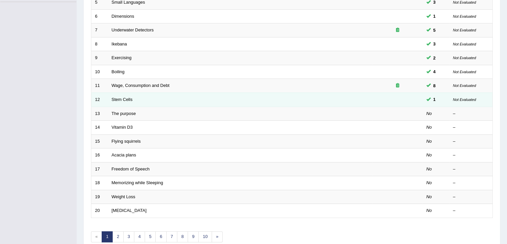
scroll to position [167, 0]
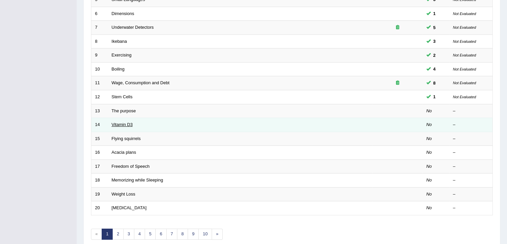
click at [125, 124] on link "Vitamin D3" at bounding box center [122, 124] width 21 height 5
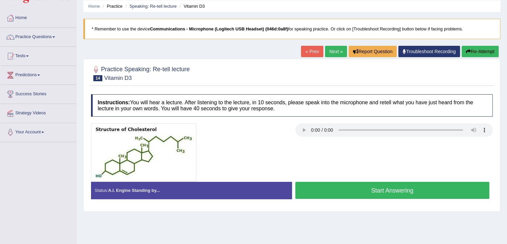
scroll to position [33, 0]
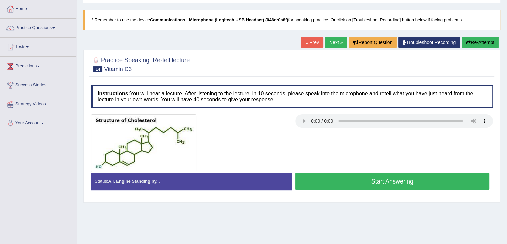
click at [376, 180] on button "Start Answering" at bounding box center [393, 180] width 195 height 17
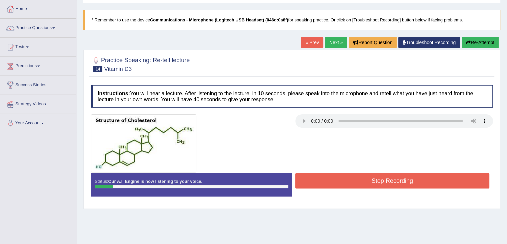
click at [475, 40] on button "Re-Attempt" at bounding box center [480, 42] width 37 height 11
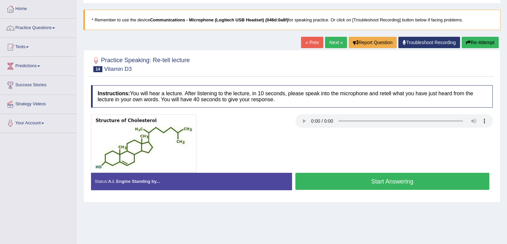
click at [371, 179] on button "Start Answering" at bounding box center [393, 180] width 195 height 17
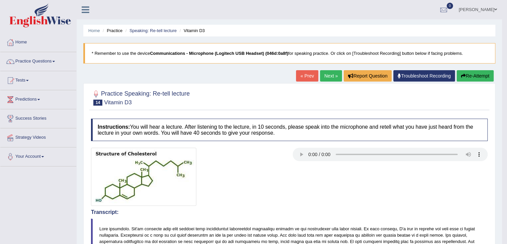
click at [467, 76] on button "Re-Attempt" at bounding box center [475, 75] width 37 height 11
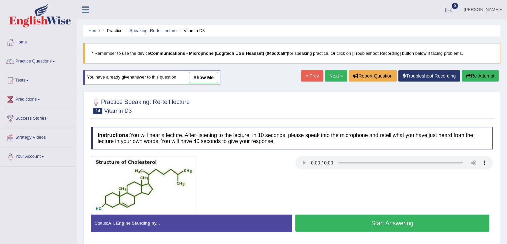
click at [376, 219] on button "Start Answering" at bounding box center [393, 222] width 195 height 17
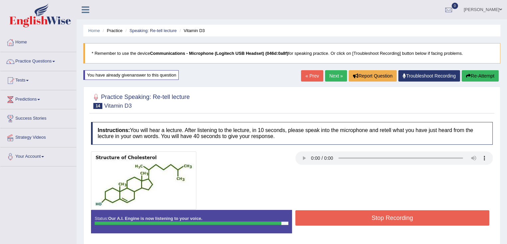
click at [371, 215] on button "Stop Recording" at bounding box center [393, 217] width 195 height 15
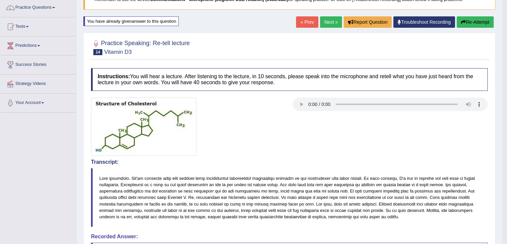
scroll to position [51, 0]
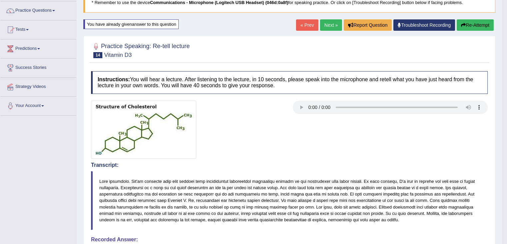
click at [476, 24] on button "Re-Attempt" at bounding box center [475, 24] width 37 height 11
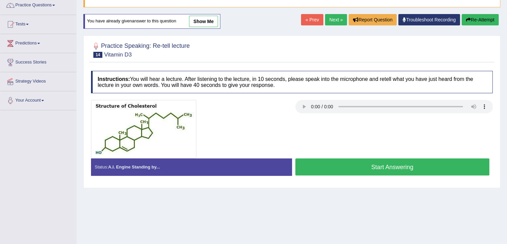
click at [315, 166] on button "Start Answering" at bounding box center [393, 166] width 195 height 17
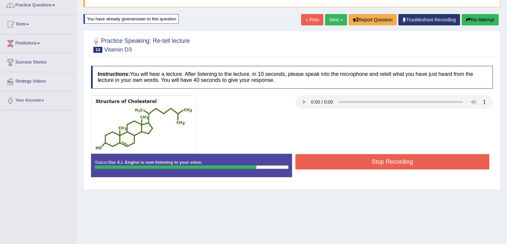
click at [362, 158] on button "Stop Recording" at bounding box center [393, 161] width 195 height 15
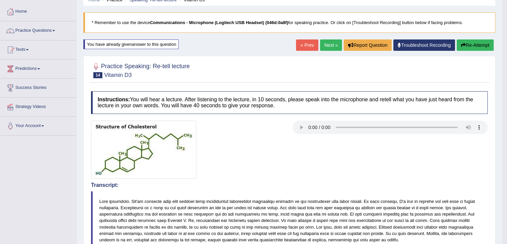
scroll to position [23, 0]
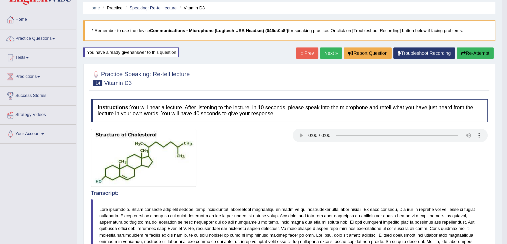
click at [472, 52] on button "Re-Attempt" at bounding box center [475, 52] width 37 height 11
